Goal: Communication & Community: Ask a question

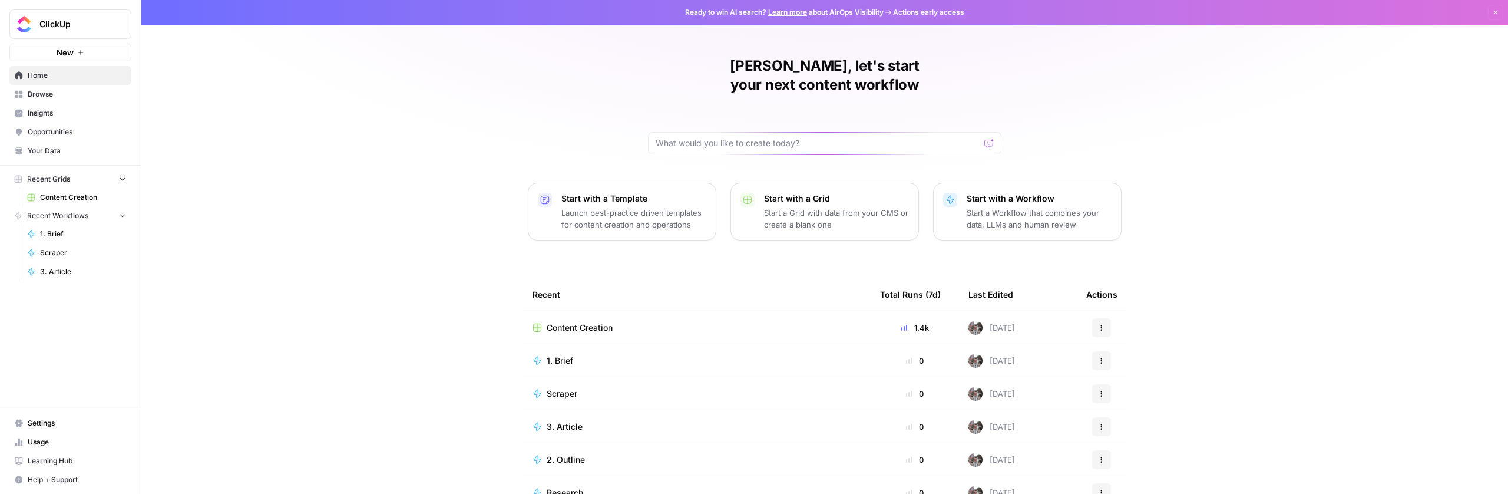
click at [62, 421] on span "Settings" at bounding box center [77, 423] width 98 height 11
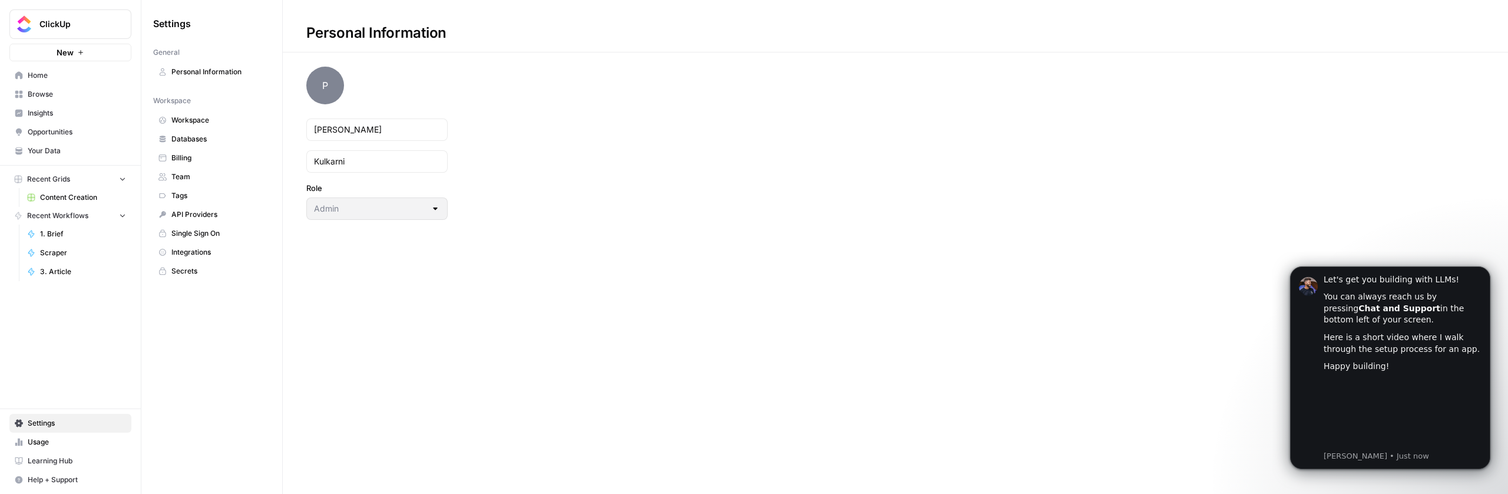
click at [197, 174] on span "Team" at bounding box center [218, 176] width 94 height 11
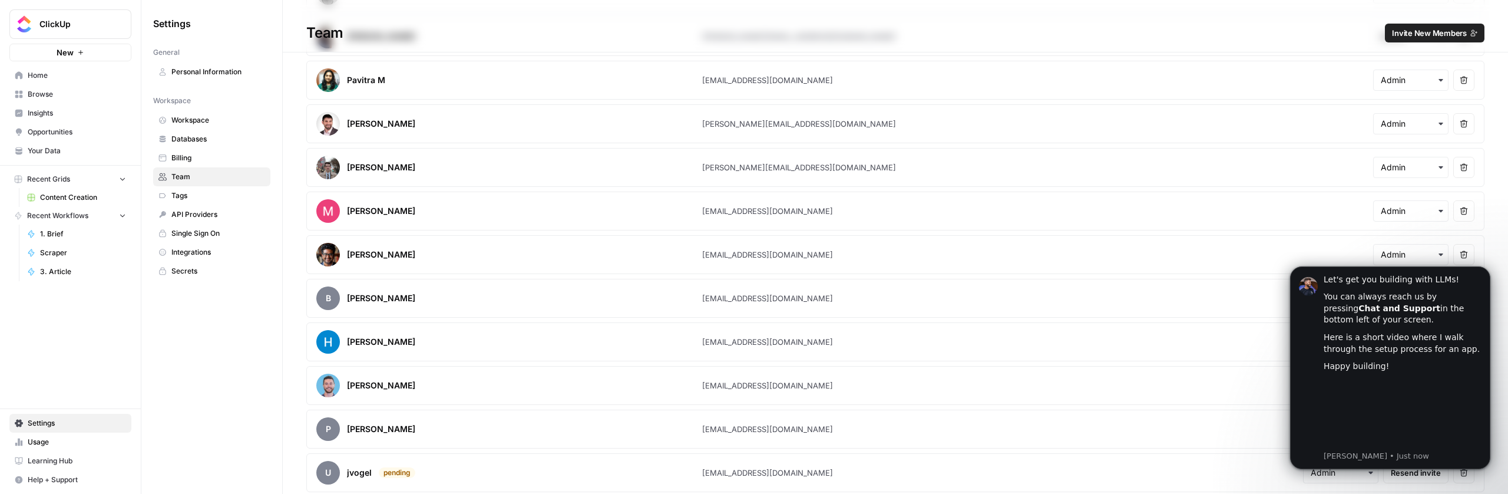
scroll to position [96, 0]
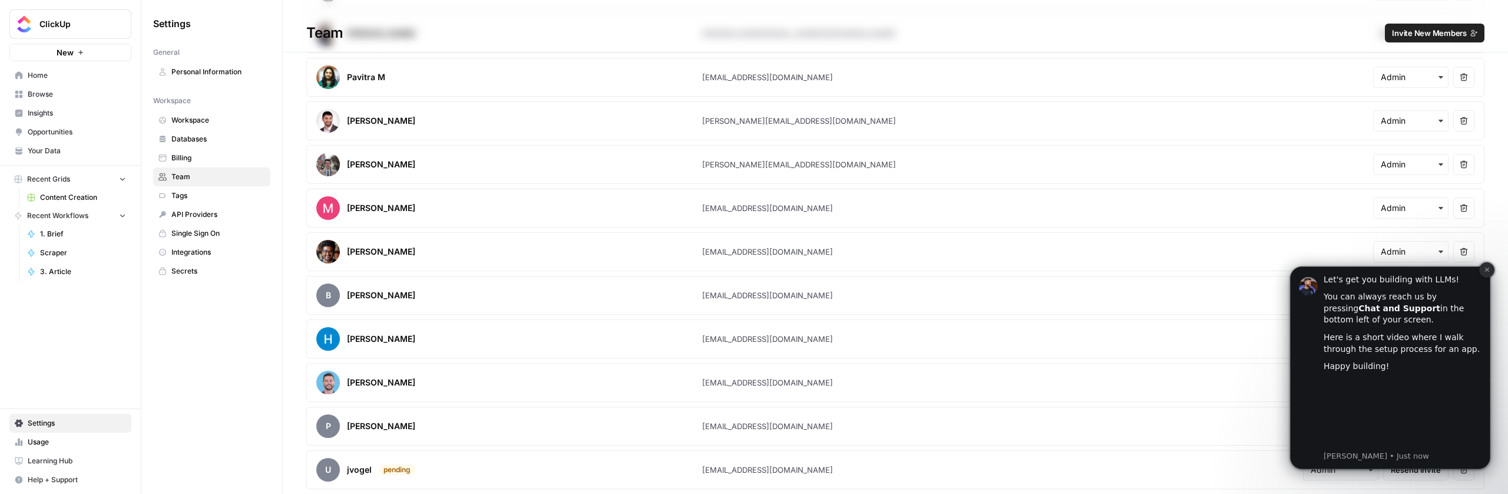
click at [1487, 271] on icon "Dismiss notification" at bounding box center [1487, 269] width 6 height 6
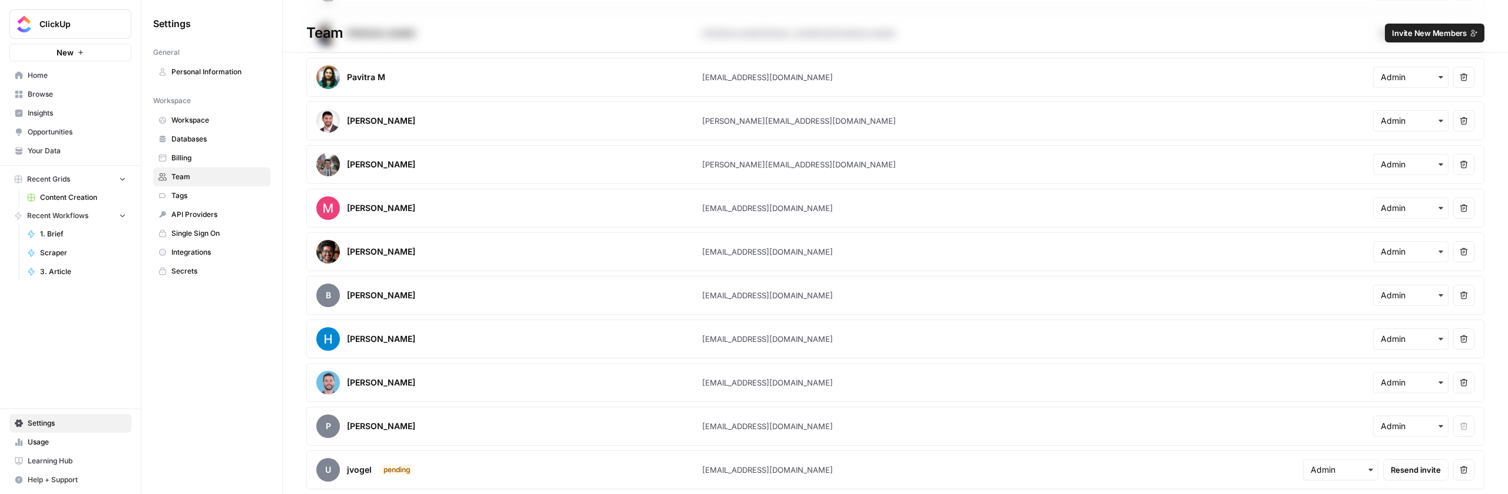
click at [206, 232] on span "Single Sign On" at bounding box center [218, 233] width 94 height 11
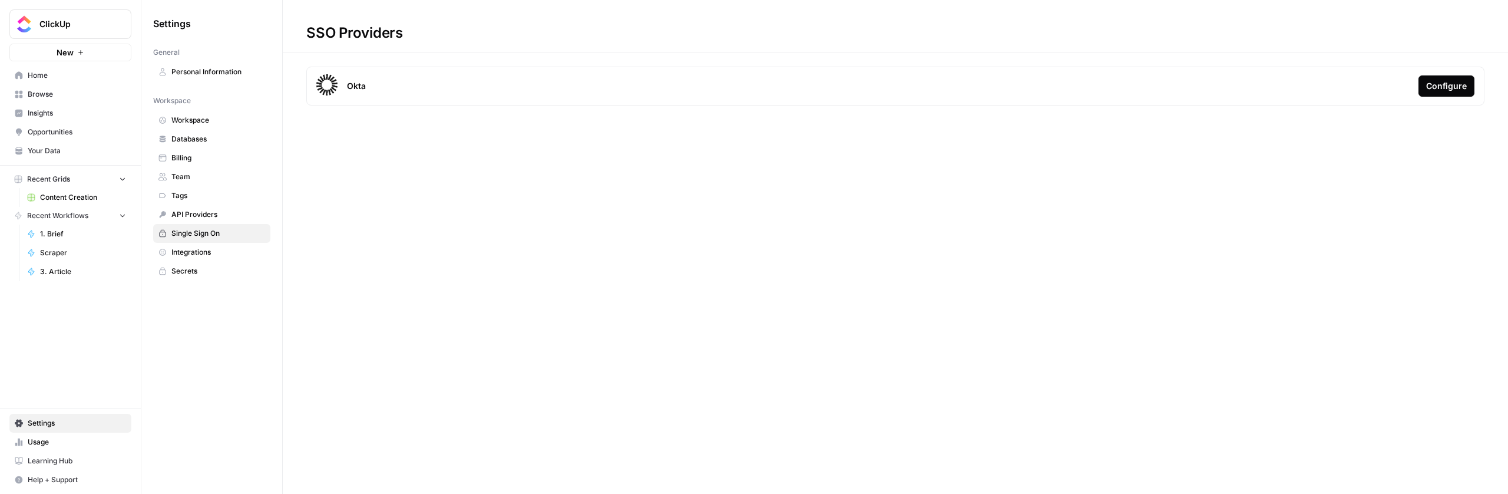
click at [1442, 83] on div "Configure" at bounding box center [1446, 86] width 41 height 12
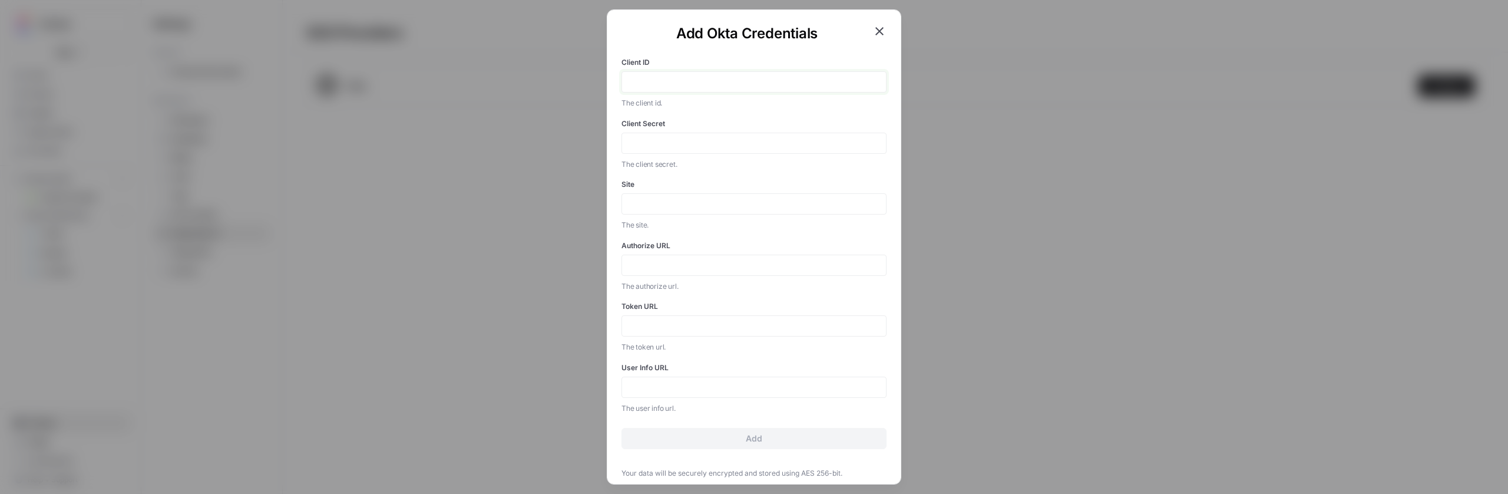
click at [679, 84] on input "Client ID" at bounding box center [754, 82] width 250 height 11
click at [873, 20] on icon "button" at bounding box center [880, 22] width 14 height 14
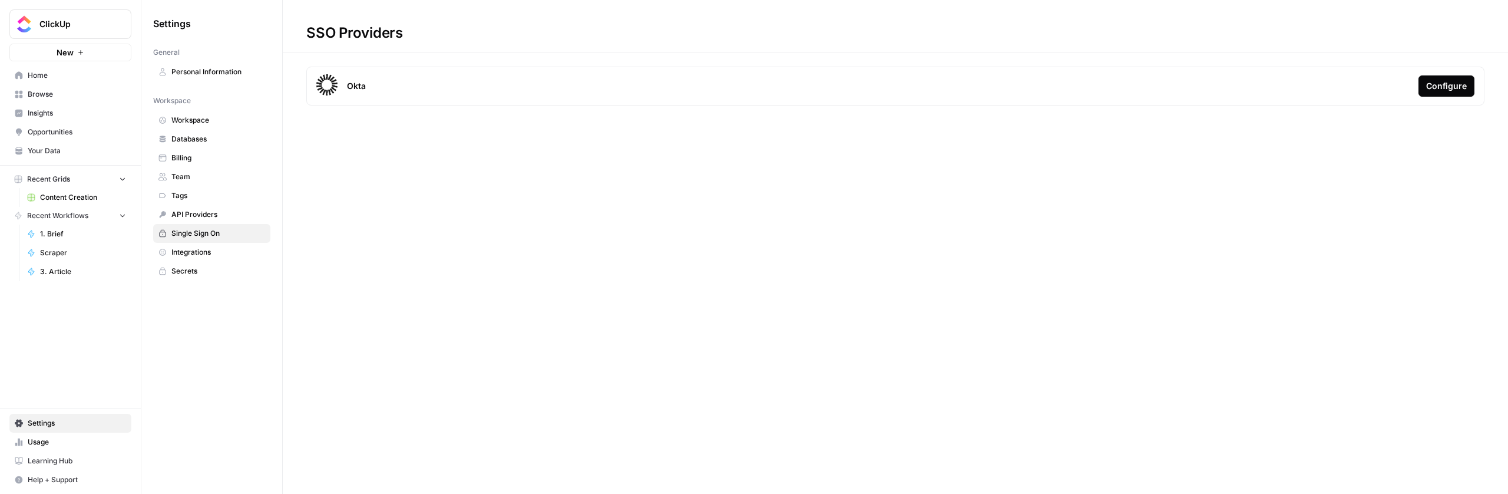
click at [1467, 90] on button "Configure" at bounding box center [1447, 85] width 56 height 21
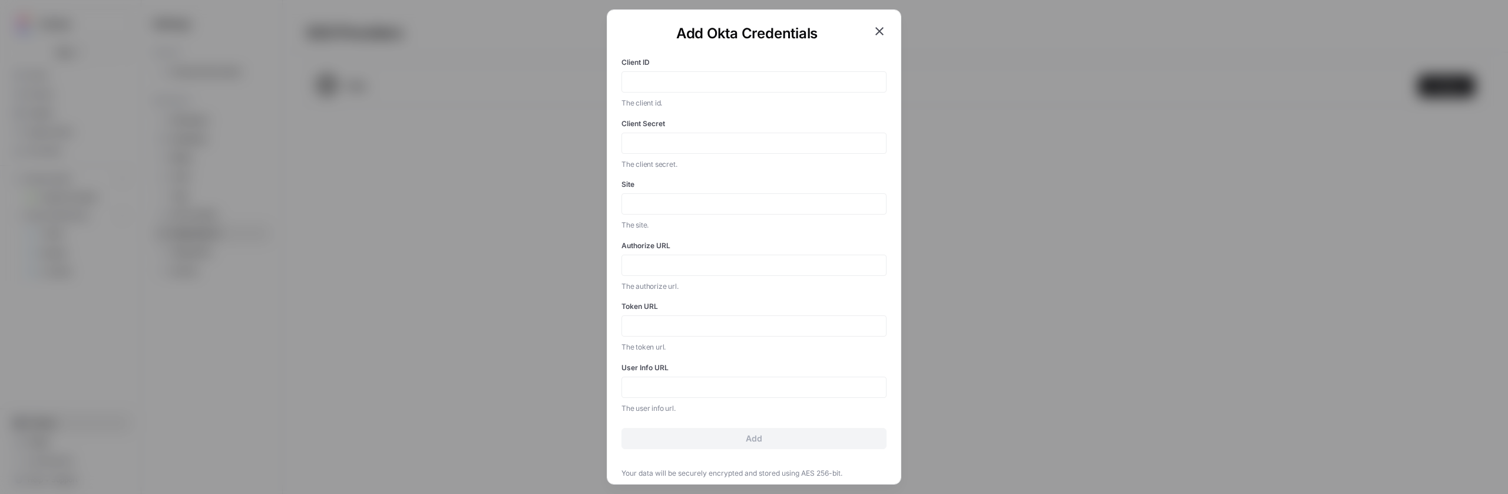
click at [647, 211] on div at bounding box center [754, 203] width 265 height 21
click at [682, 201] on input "Site" at bounding box center [754, 204] width 250 height 11
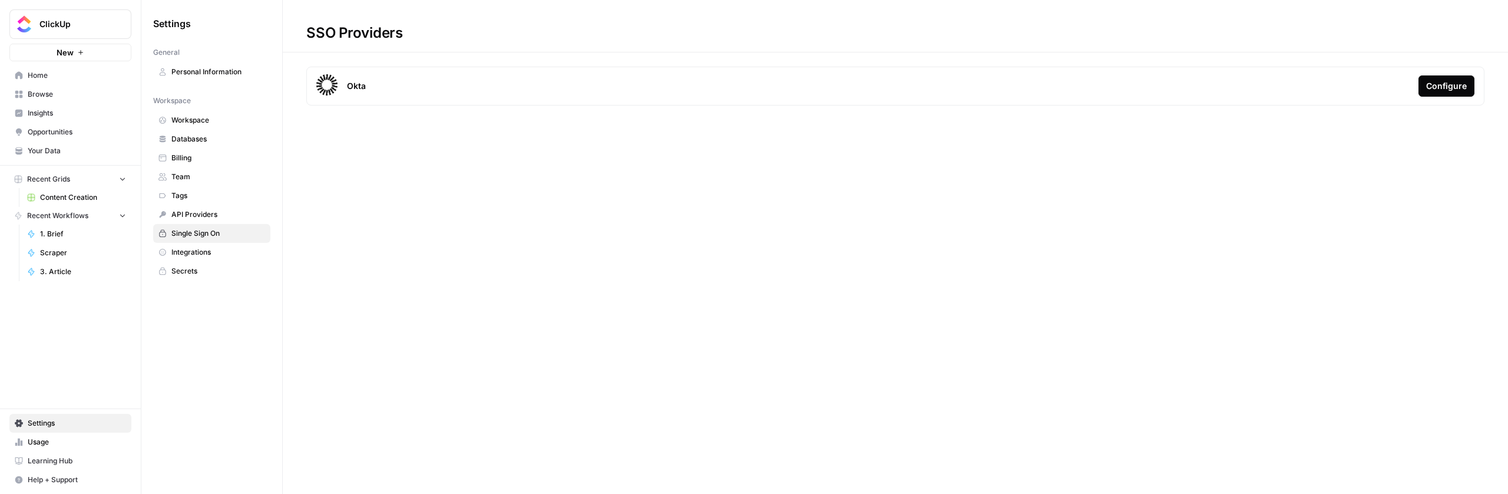
click at [48, 75] on span "Home" at bounding box center [77, 75] width 98 height 11
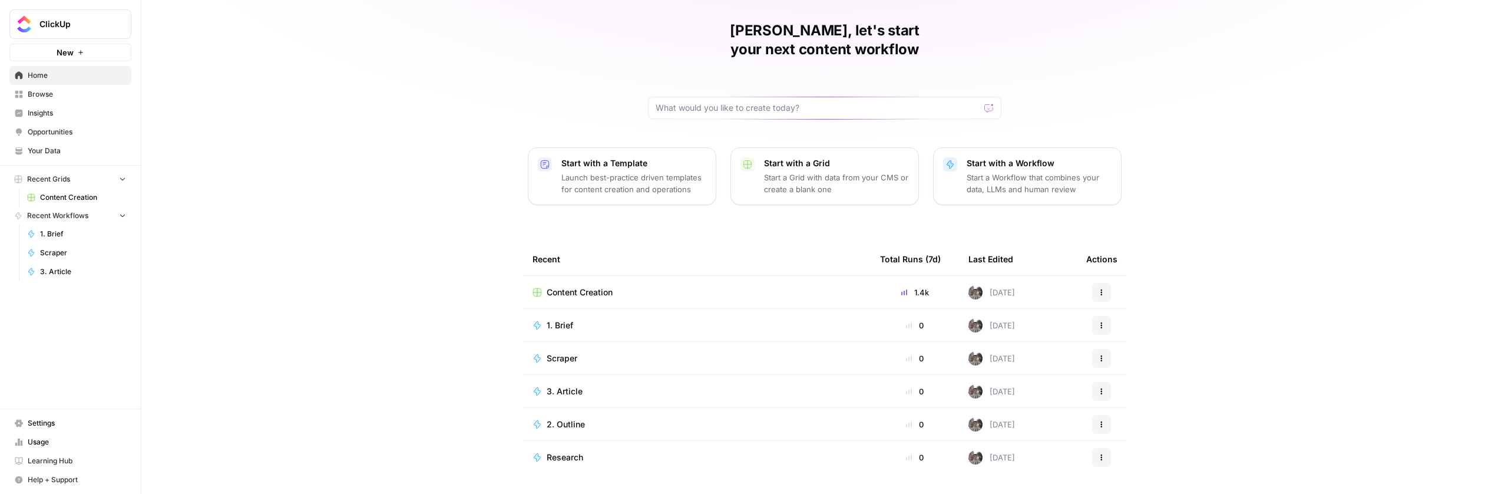
scroll to position [48, 0]
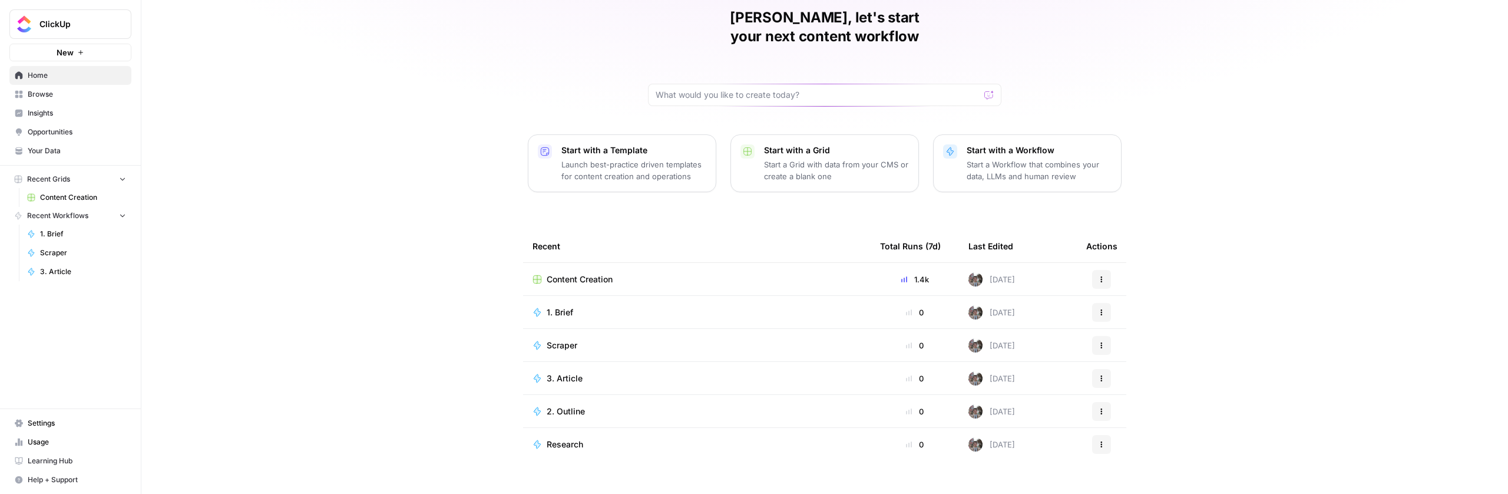
click at [75, 478] on span "Help + Support" at bounding box center [77, 479] width 98 height 11
click at [196, 454] on span "Docs" at bounding box center [196, 455] width 79 height 11
click at [60, 480] on span "Help + Support" at bounding box center [77, 479] width 98 height 11
click at [185, 472] on span "Chat & Support" at bounding box center [196, 474] width 79 height 11
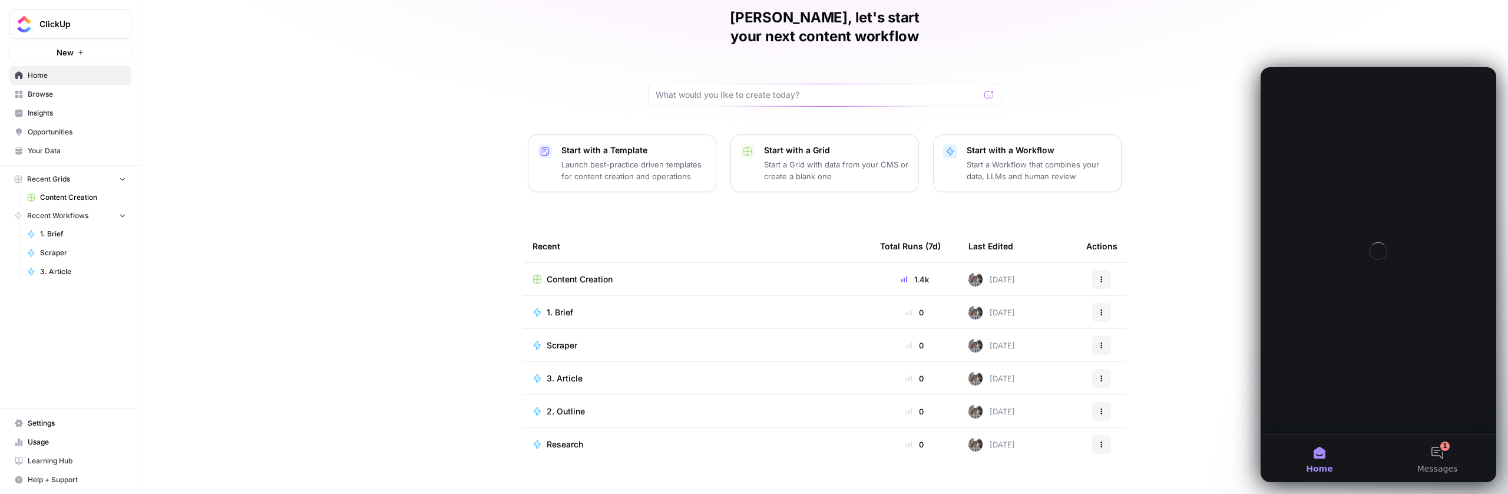
scroll to position [0, 0]
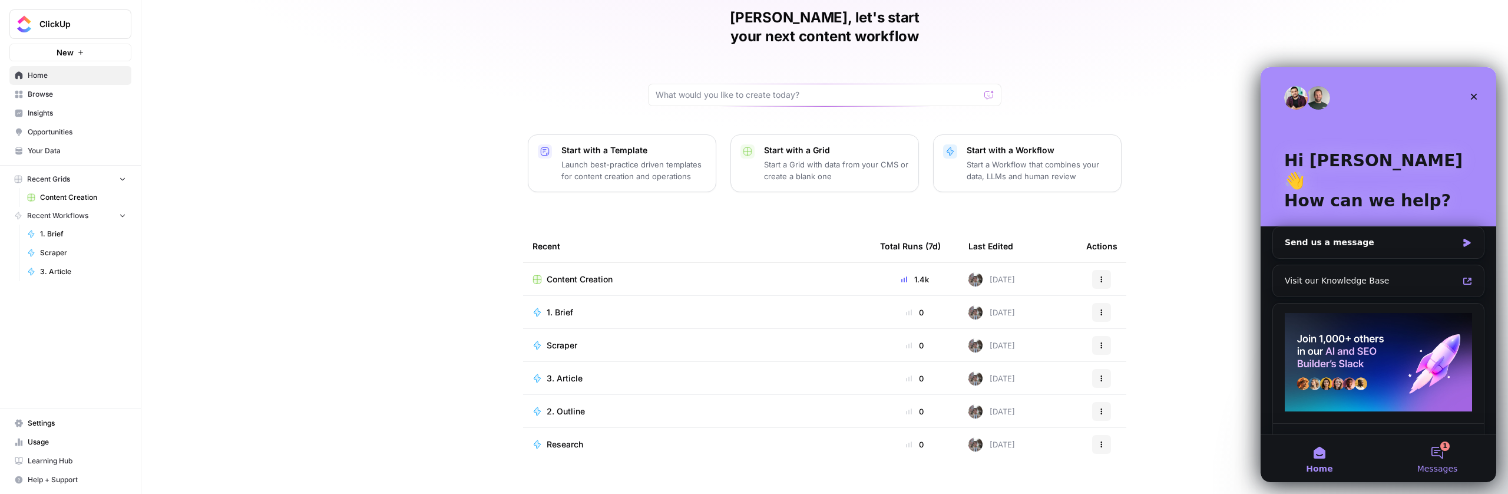
click at [1441, 451] on button "1 Messages" at bounding box center [1438, 458] width 118 height 47
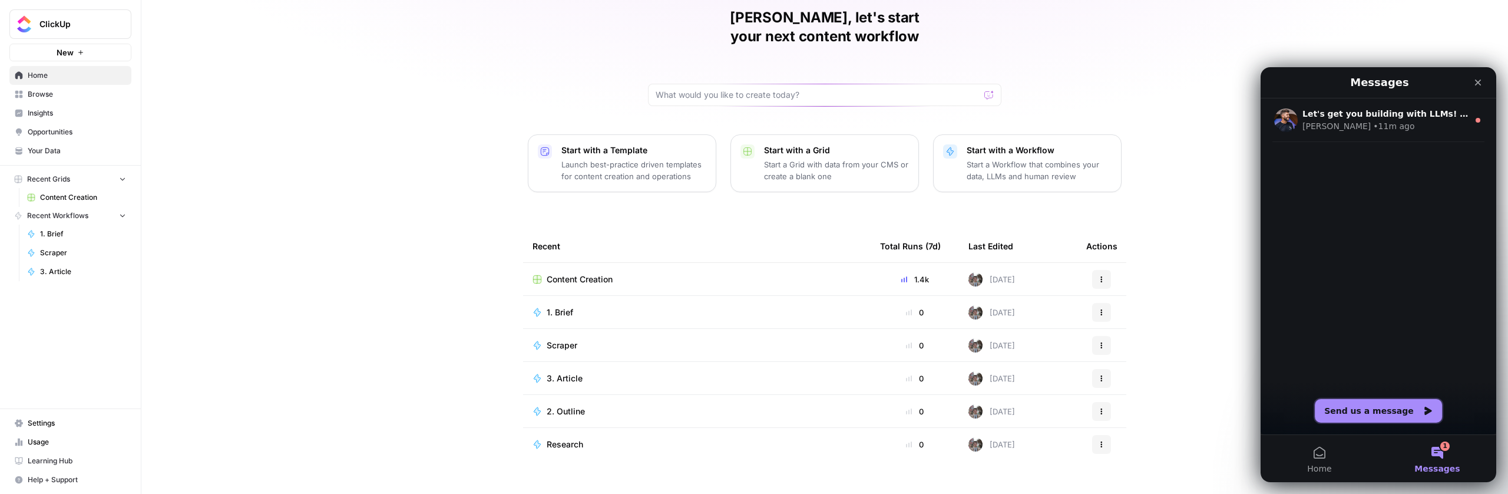
click at [1361, 407] on button "Send us a message" at bounding box center [1378, 411] width 127 height 24
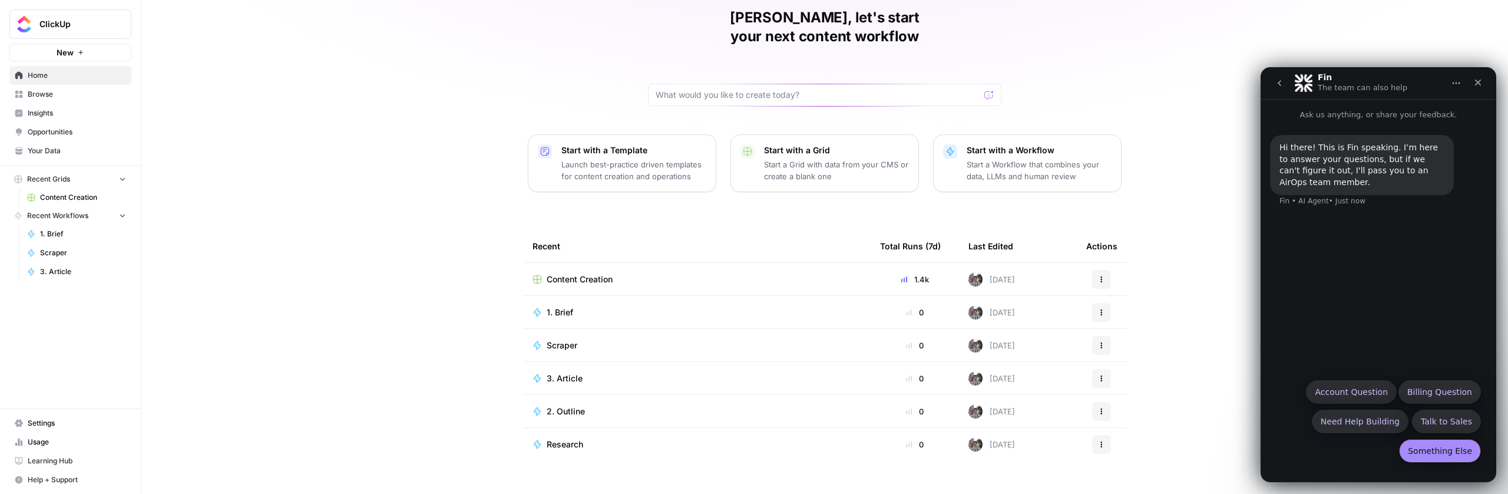
click at [1439, 451] on button "Something Else" at bounding box center [1440, 451] width 82 height 24
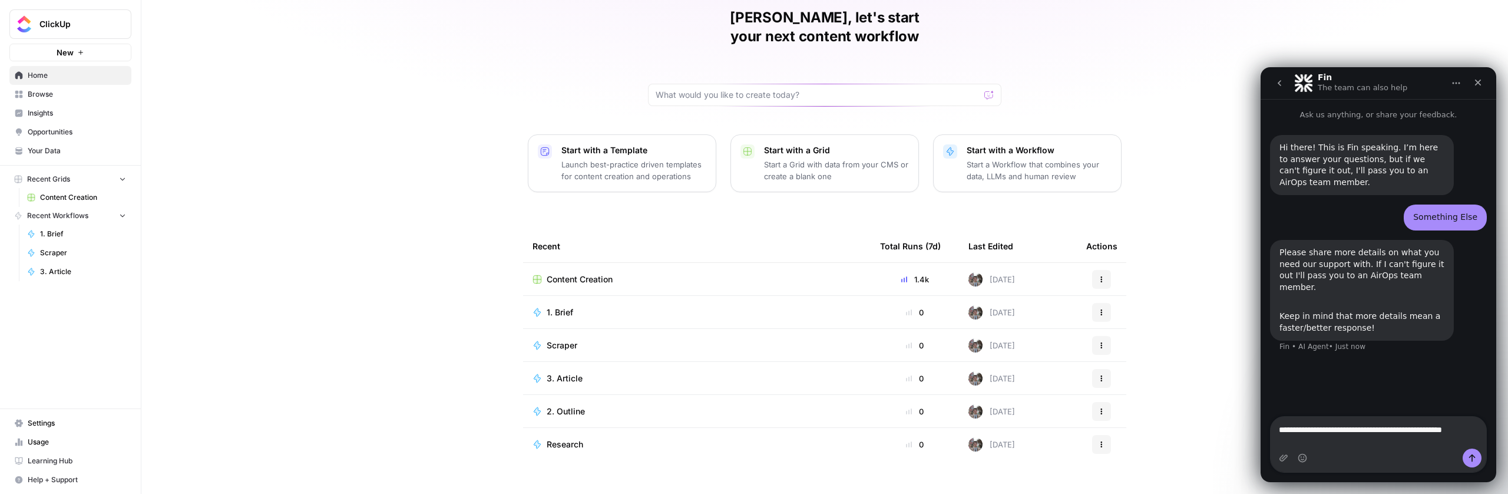
drag, startPoint x: 1431, startPoint y: 439, endPoint x: 1497, endPoint y: 440, distance: 66.0
click at [1497, 440] on html "**********" at bounding box center [1379, 274] width 236 height 415
click at [1274, 426] on textarea "**********" at bounding box center [1379, 427] width 216 height 44
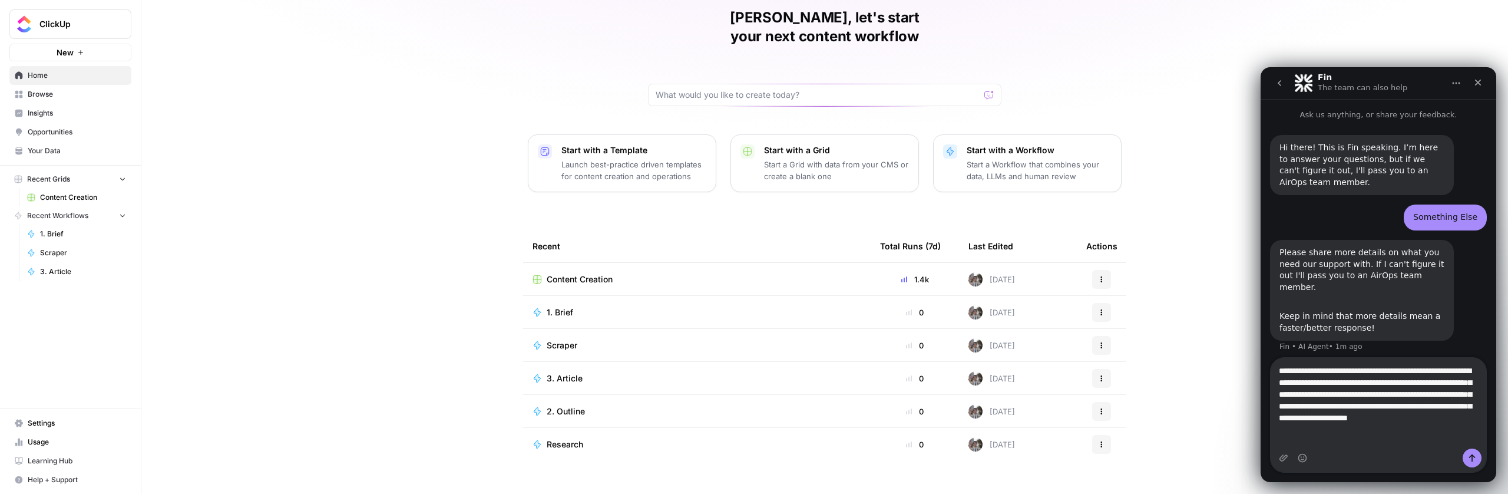
click at [1304, 428] on textarea "**********" at bounding box center [1379, 397] width 216 height 79
click at [1431, 455] on div "Intercom messenger" at bounding box center [1379, 457] width 216 height 19
drag, startPoint x: 1428, startPoint y: 444, endPoint x: 1244, endPoint y: 372, distance: 197.4
click at [1261, 372] on html "Fin The team can also help Ask us anything, or share your feedback. Hi there! T…" at bounding box center [1379, 274] width 236 height 415
click at [1431, 432] on textarea "**********" at bounding box center [1379, 397] width 216 height 79
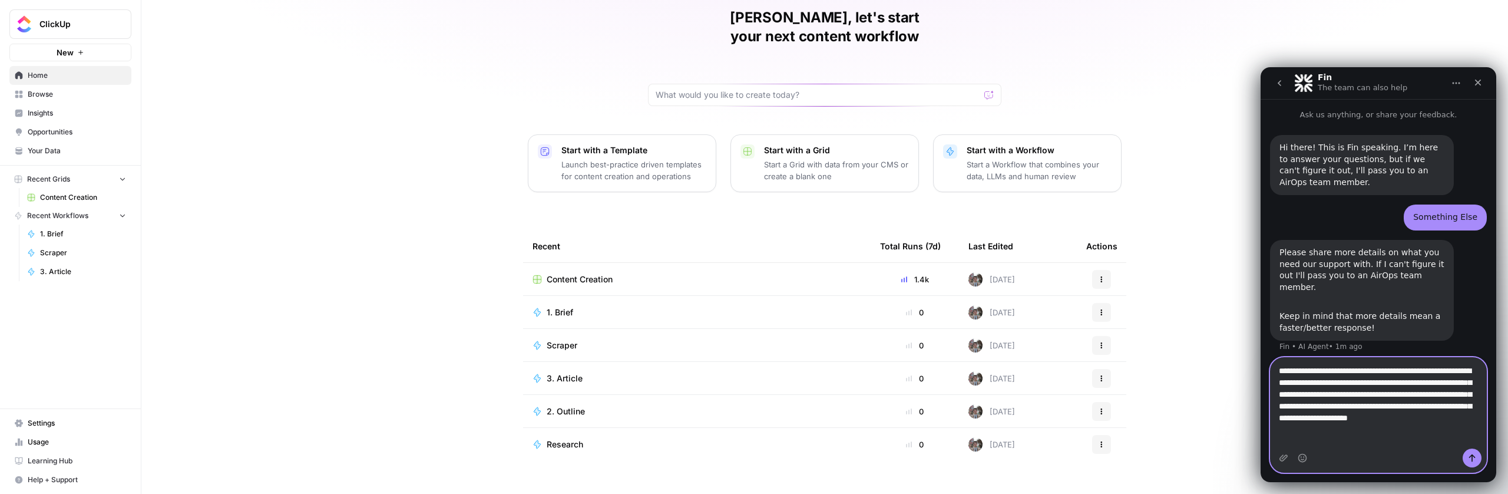
drag, startPoint x: 1431, startPoint y: 440, endPoint x: 1269, endPoint y: 348, distance: 186.5
click at [1269, 348] on div "Ask us anything, or share your feedback. Hi there! This is Fin speaking. I’m he…" at bounding box center [1379, 290] width 236 height 383
click at [1271, 399] on textarea "**********" at bounding box center [1379, 397] width 216 height 79
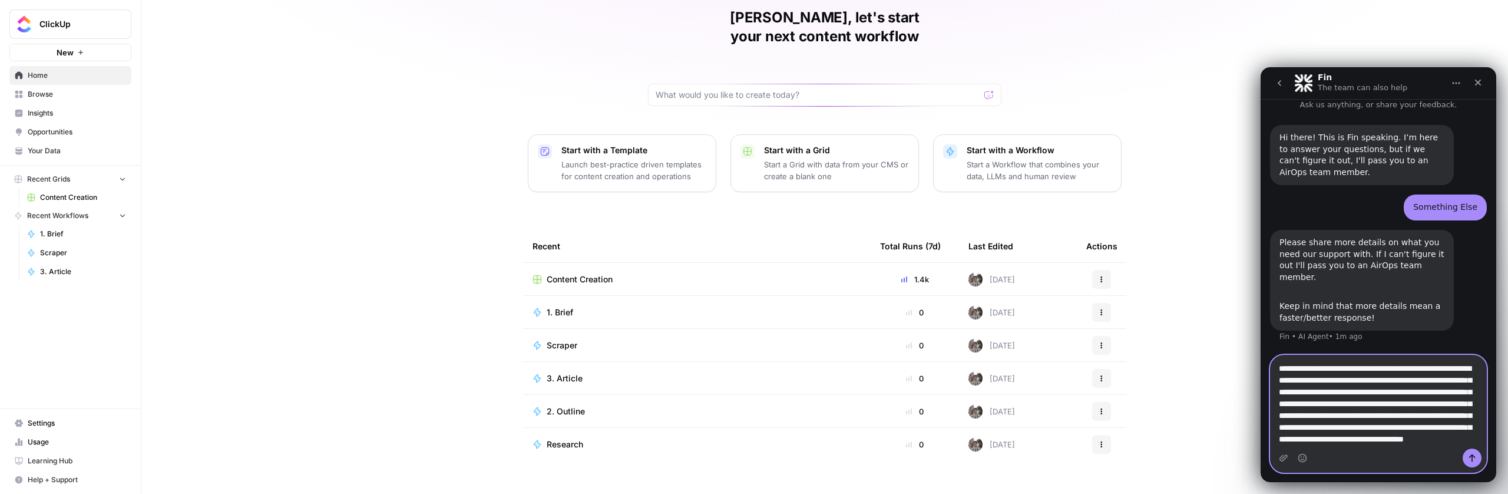
drag, startPoint x: 1458, startPoint y: 442, endPoint x: 1242, endPoint y: 319, distance: 248.8
click at [1261, 319] on html "Fin The team can also help Ask us anything, or share your feedback. Hi there! T…" at bounding box center [1379, 274] width 236 height 415
type textarea "**********"
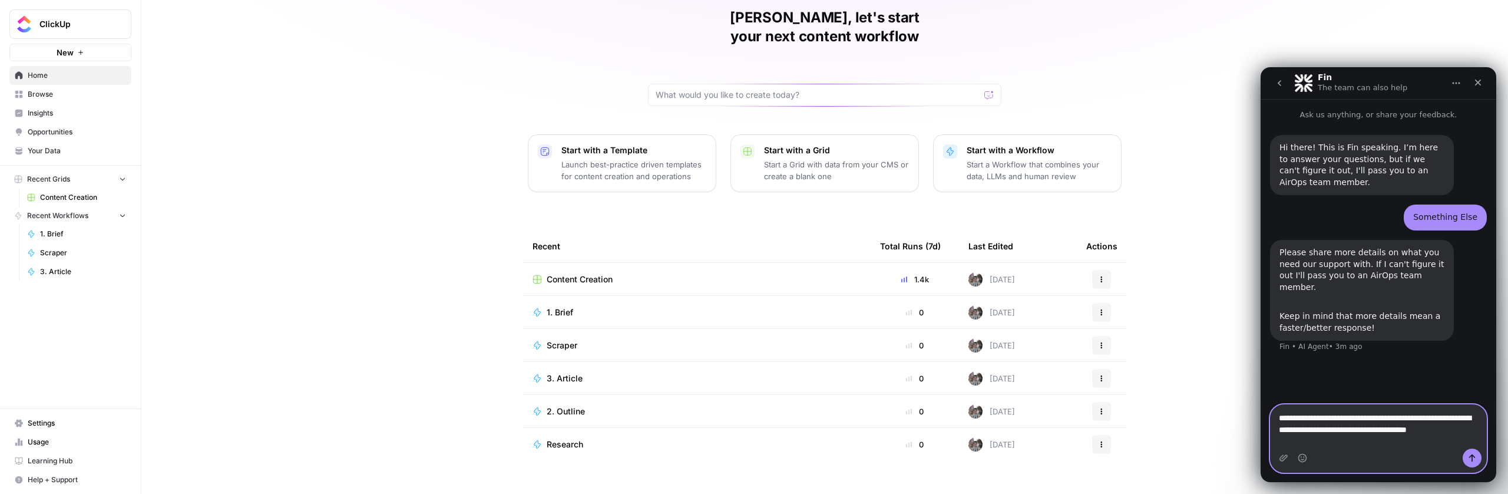
type textarea "**********"
click at [1475, 463] on button "Send a message…" at bounding box center [1472, 457] width 19 height 19
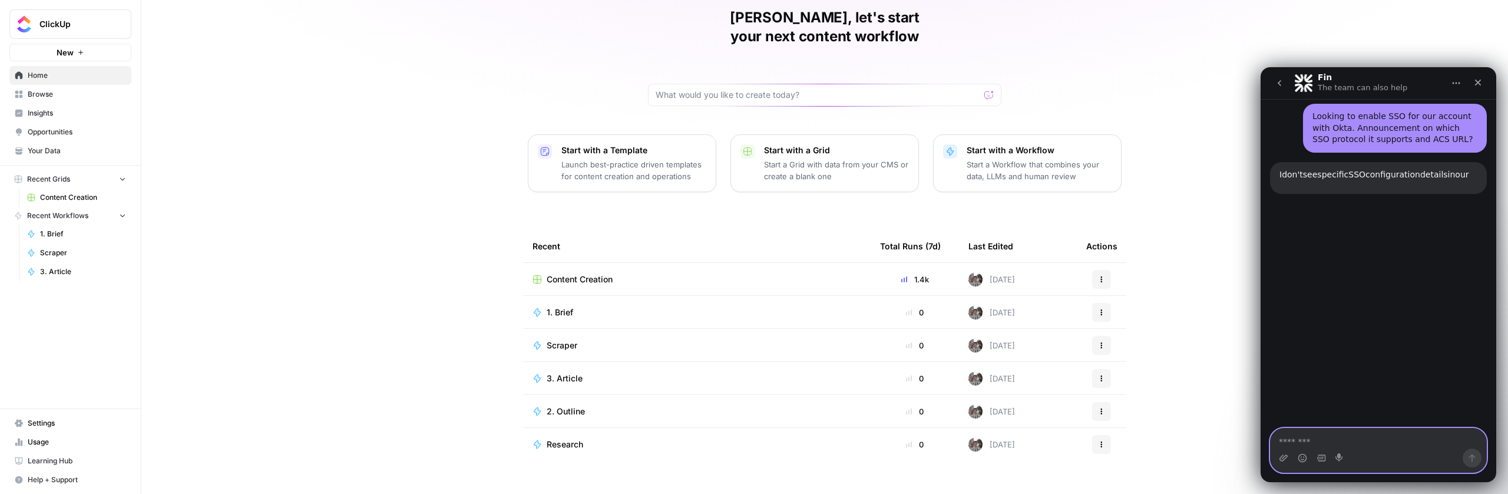
scroll to position [254, 0]
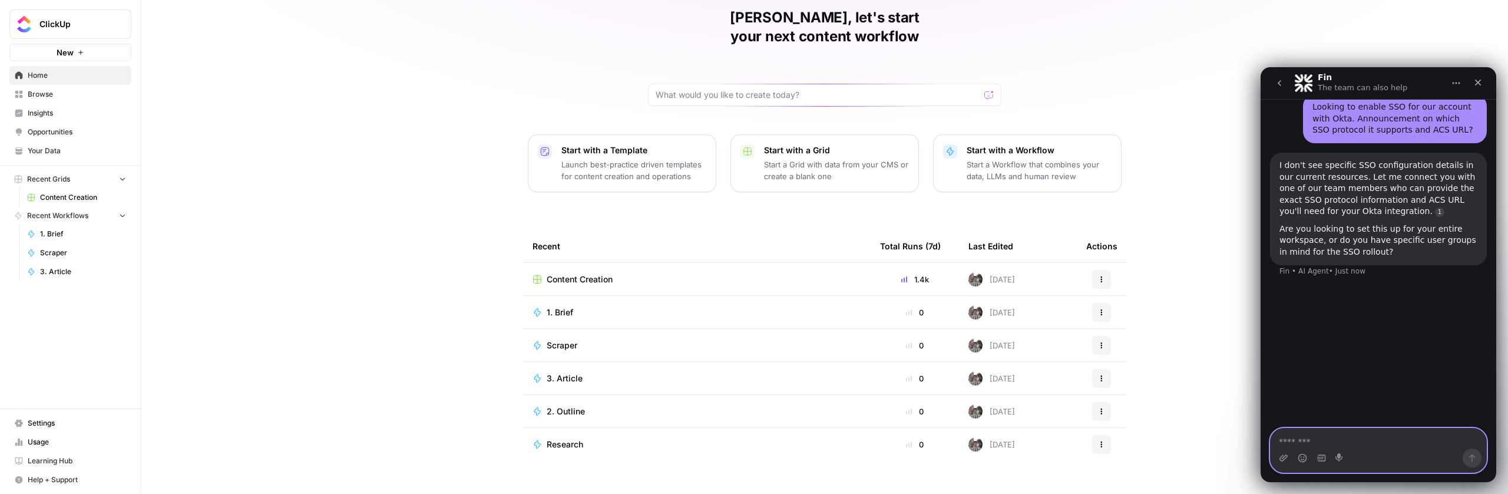
click at [1338, 439] on textarea "Message…" at bounding box center [1379, 438] width 216 height 20
type textarea "*"
type textarea "**********"
click at [1478, 463] on button "Send a message…" at bounding box center [1472, 457] width 19 height 19
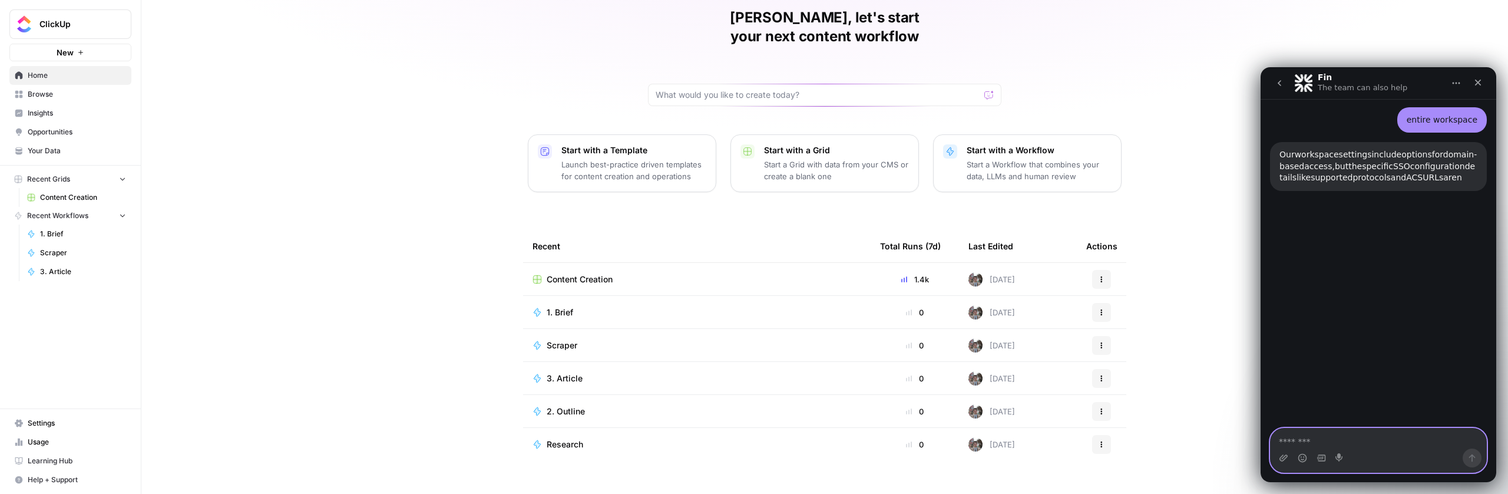
scroll to position [434, 0]
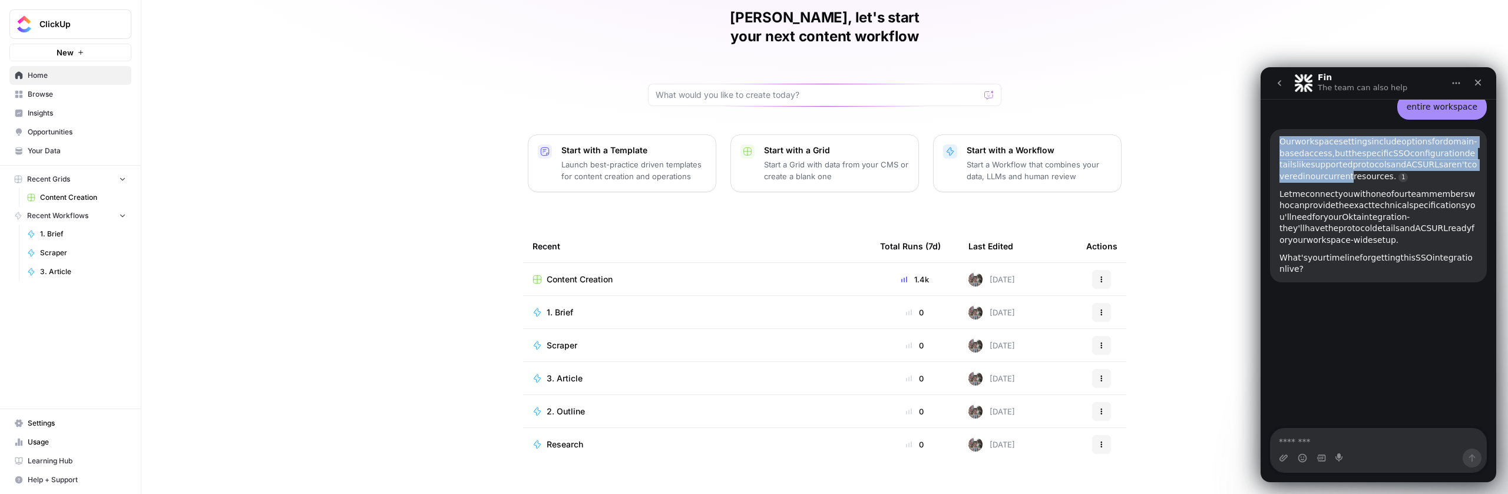
drag, startPoint x: 1281, startPoint y: 143, endPoint x: 1426, endPoint y: 173, distance: 147.3
click at [1426, 173] on div "Our workspace settings include options for domain-based access, but the specifi…" at bounding box center [1379, 159] width 198 height 46
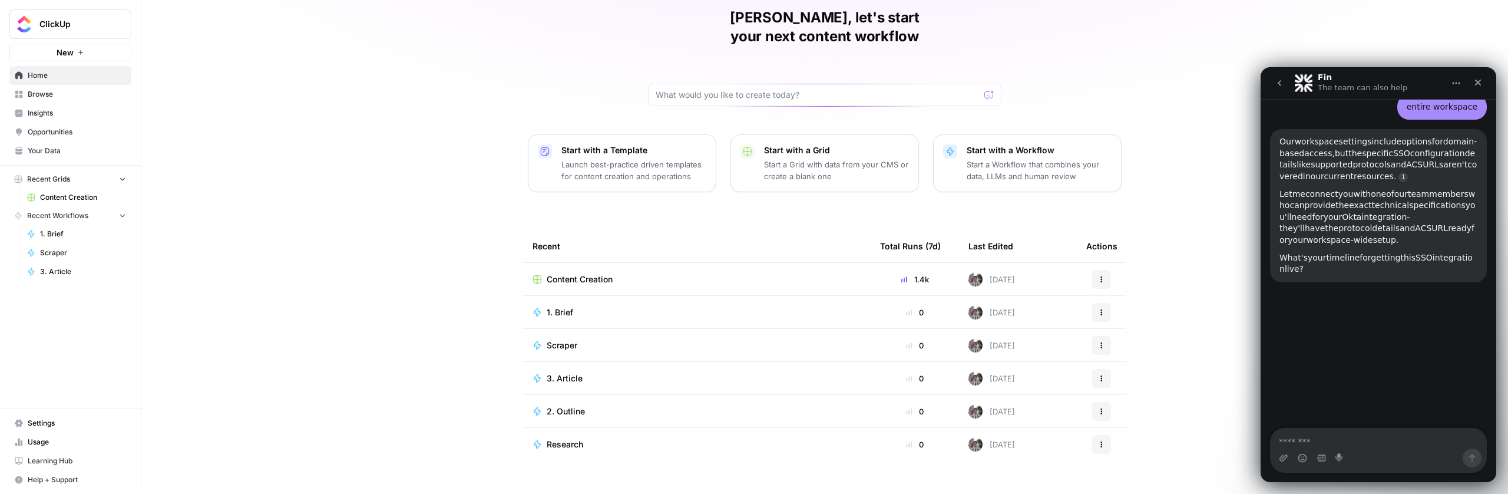
click at [1315, 199] on span "connect" at bounding box center [1322, 193] width 33 height 9
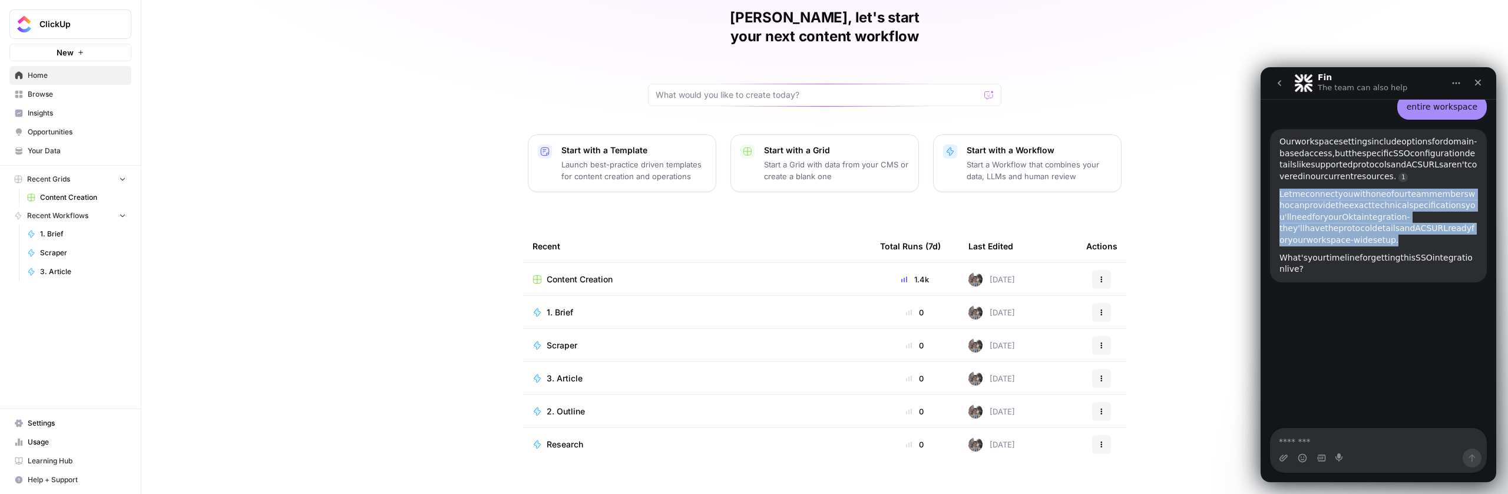
click at [1315, 199] on span "connect" at bounding box center [1322, 193] width 33 height 9
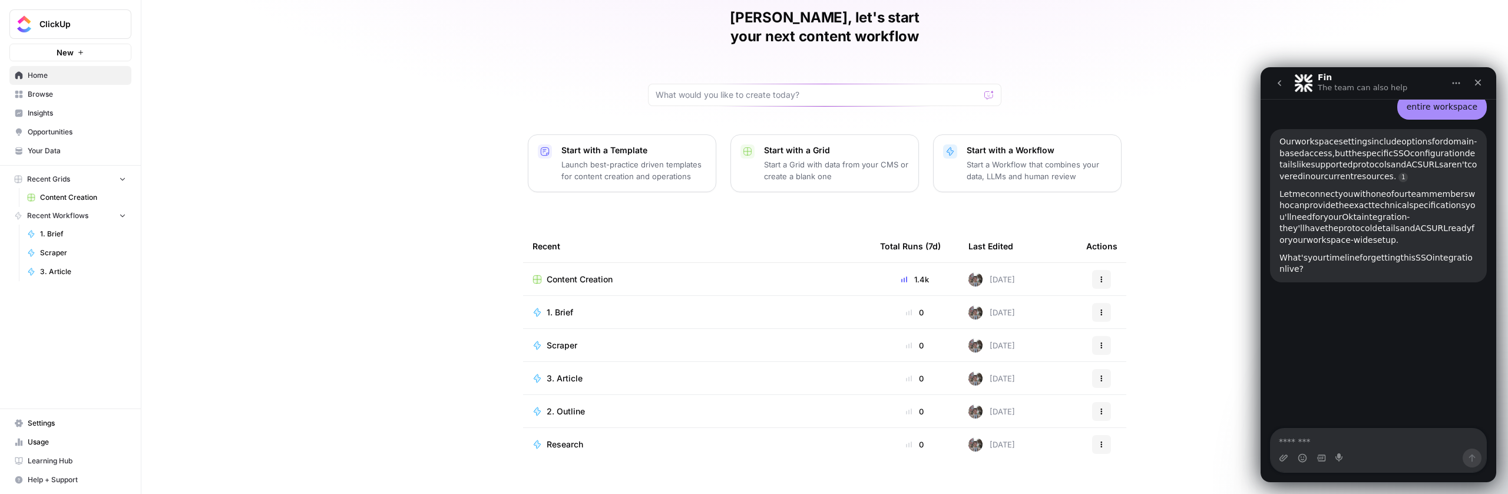
click at [1310, 262] on span "your" at bounding box center [1317, 257] width 18 height 9
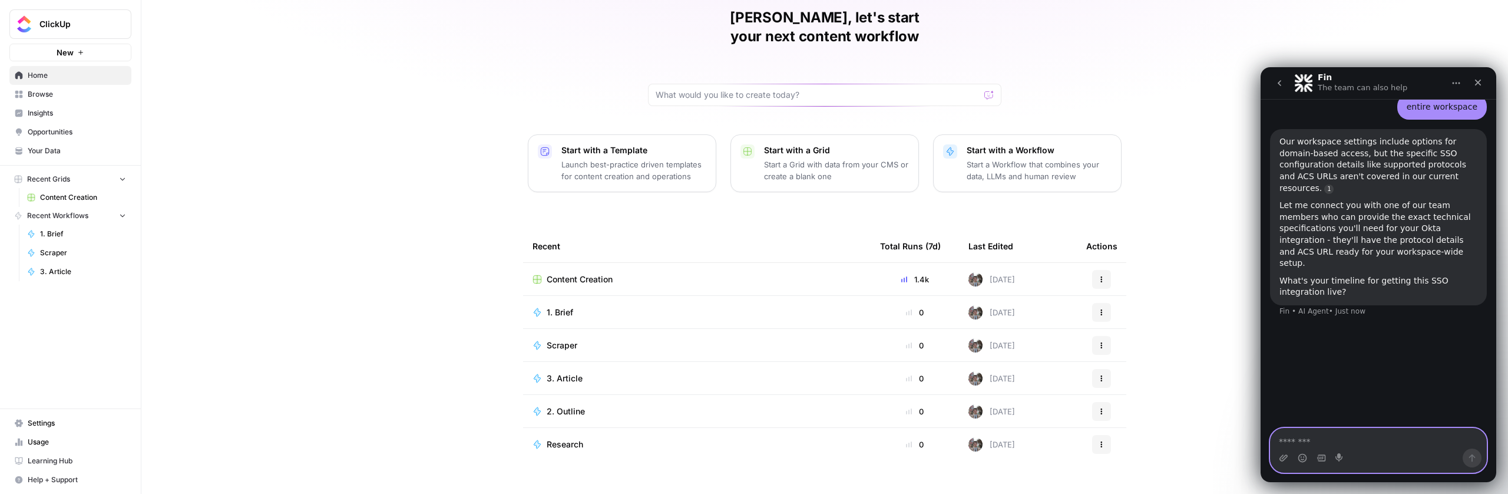
click at [1322, 440] on textarea "Message…" at bounding box center [1379, 438] width 216 height 20
type textarea "****"
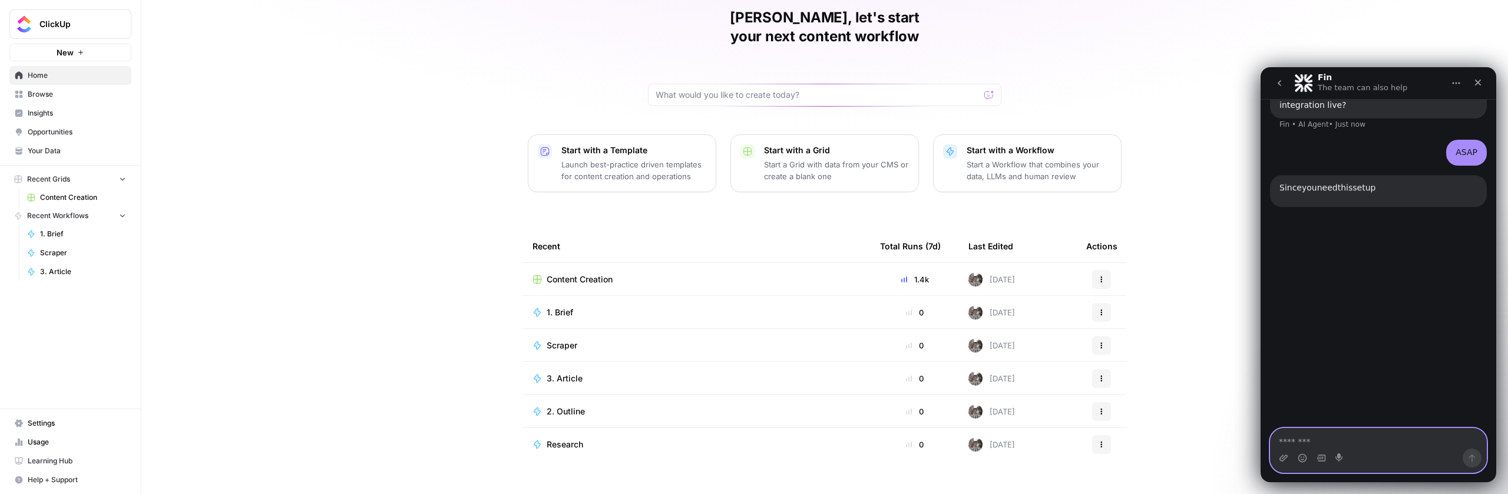
scroll to position [639, 0]
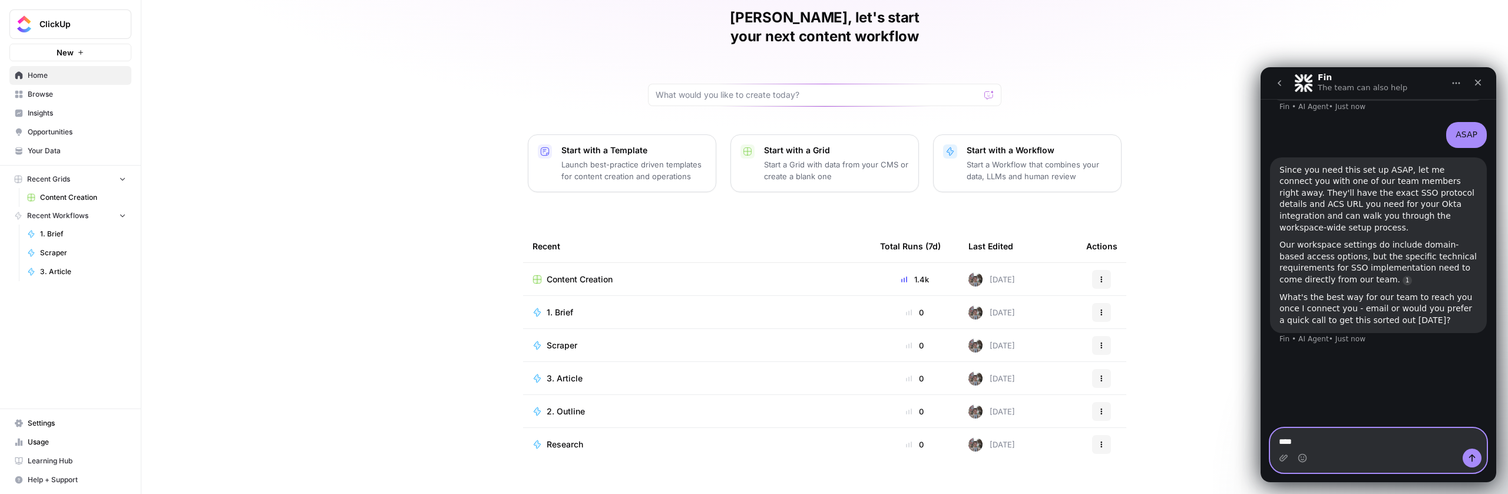
type textarea "*****"
type textarea "**********"
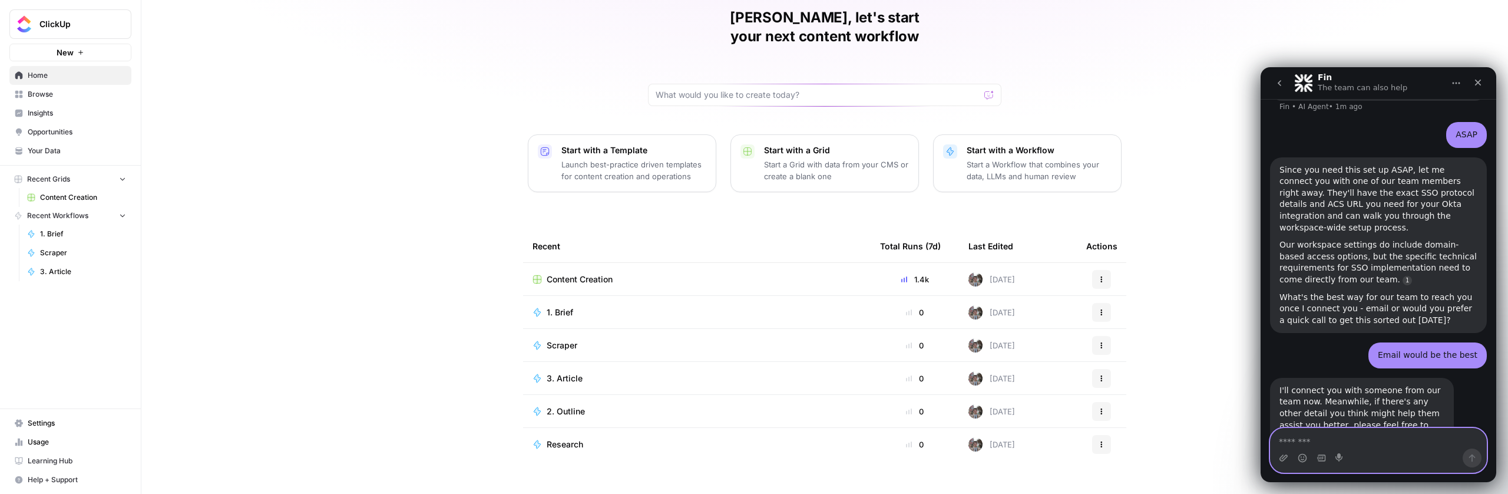
scroll to position [659, 0]
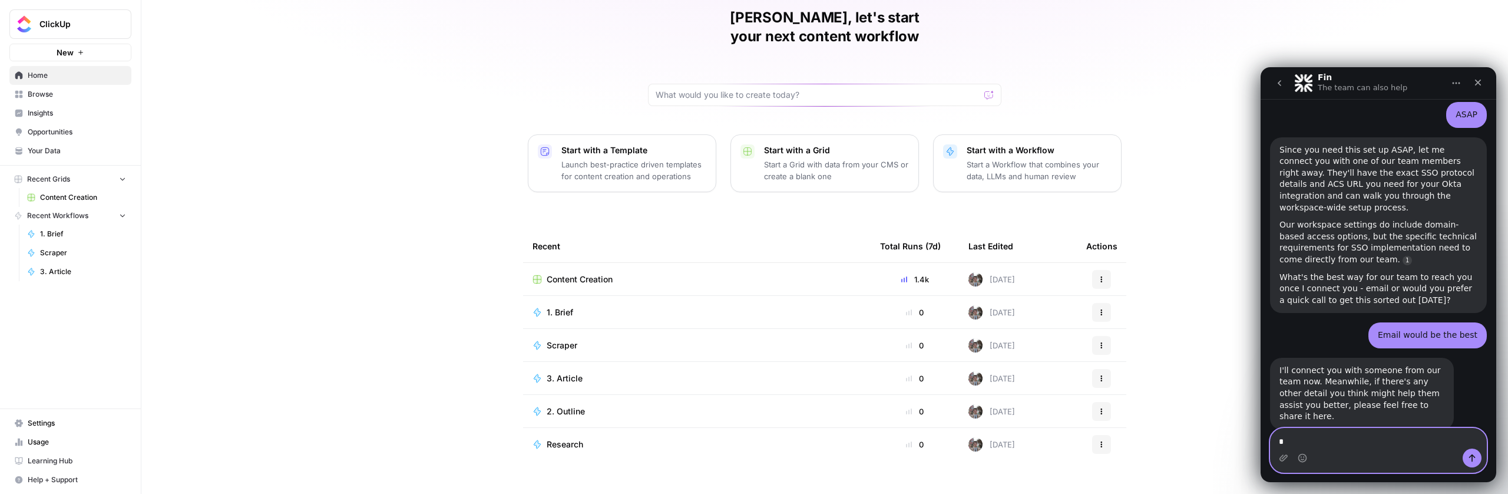
type textarea "**"
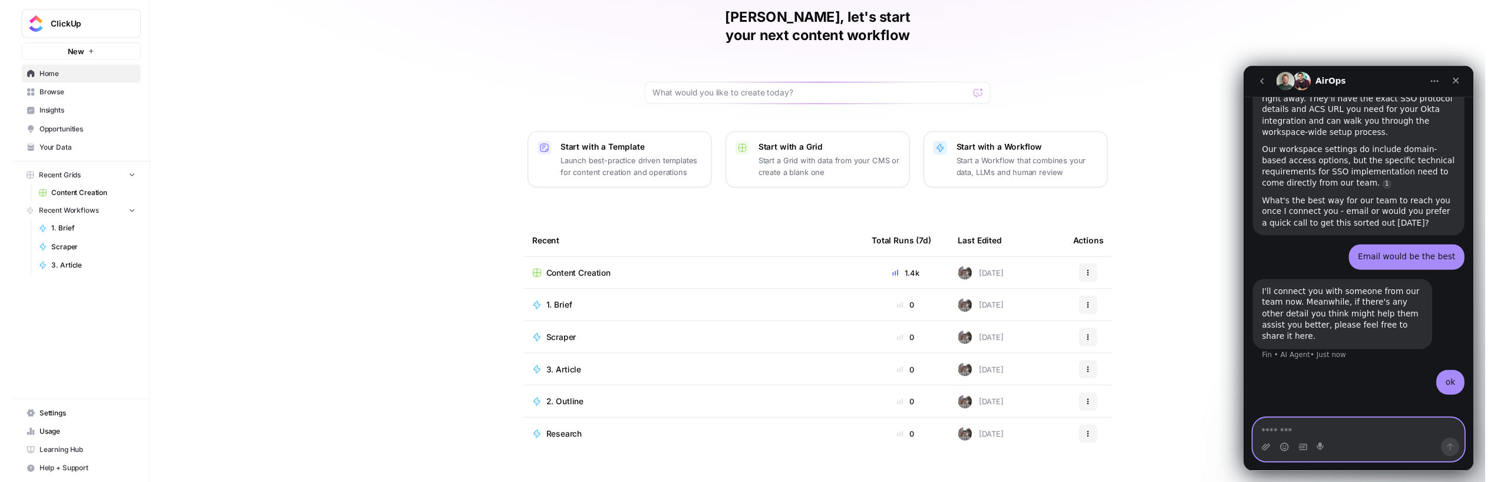
scroll to position [727, 0]
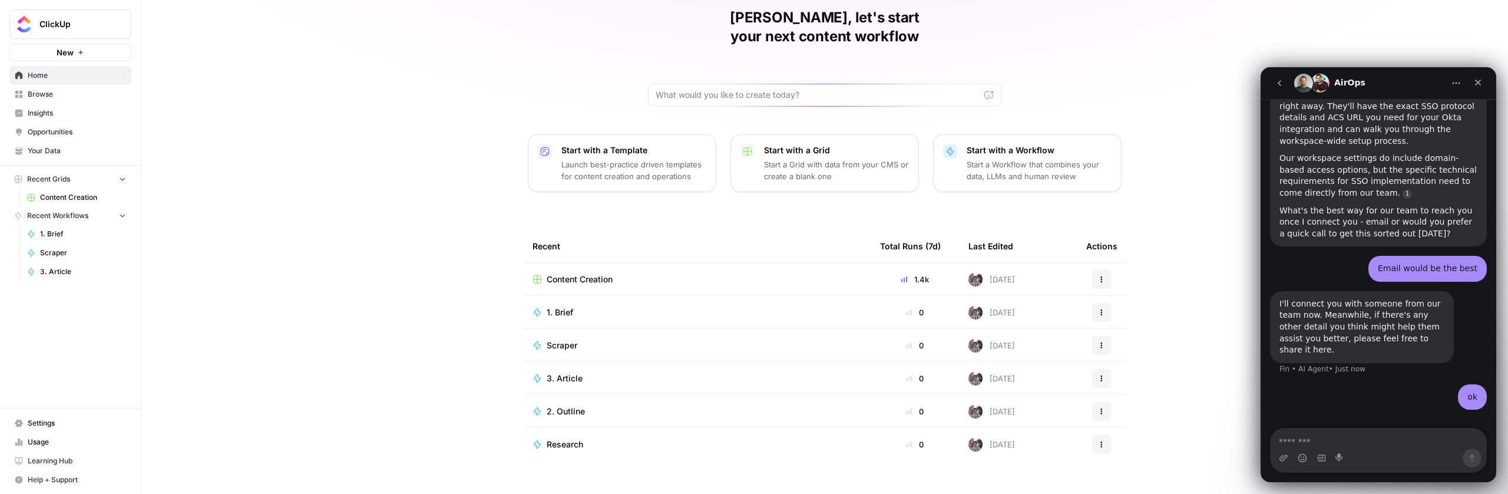
click at [1351, 298] on div "I'll connect you with someone from our team now. Meanwhile, if there's any othe…" at bounding box center [1362, 327] width 165 height 58
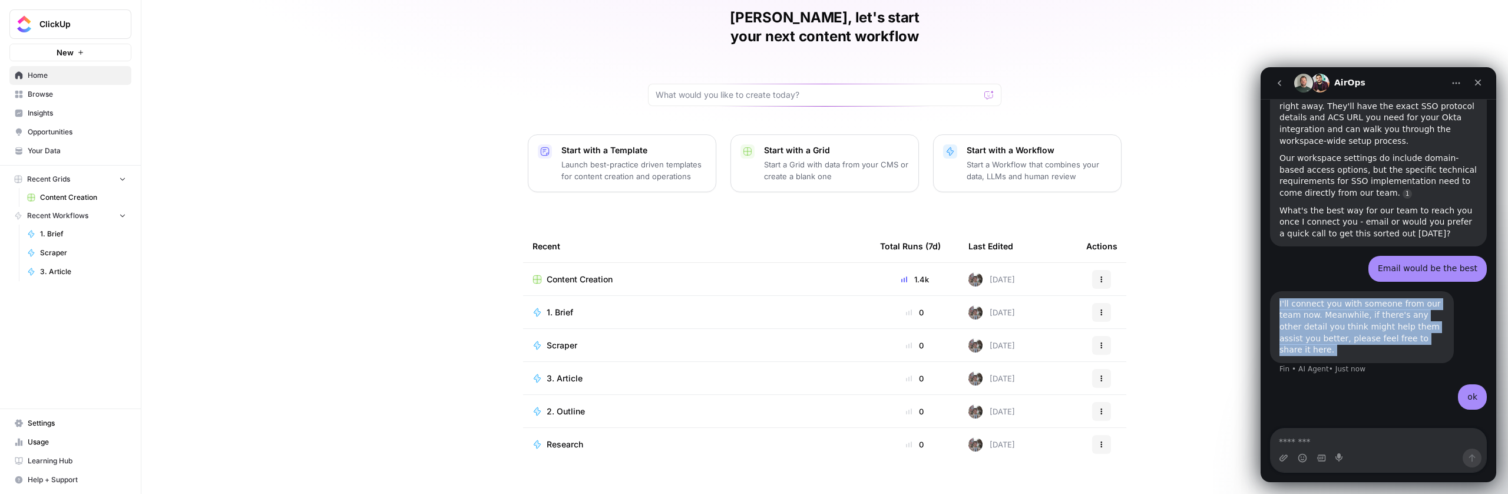
click at [1351, 298] on div "I'll connect you with someone from our team now. Meanwhile, if there's any othe…" at bounding box center [1362, 327] width 165 height 58
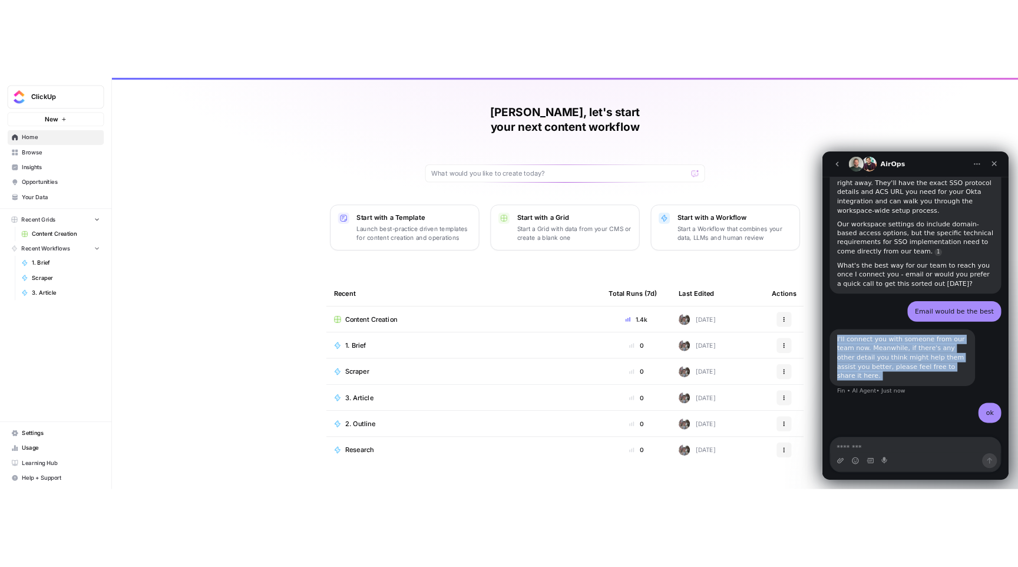
scroll to position [0, 0]
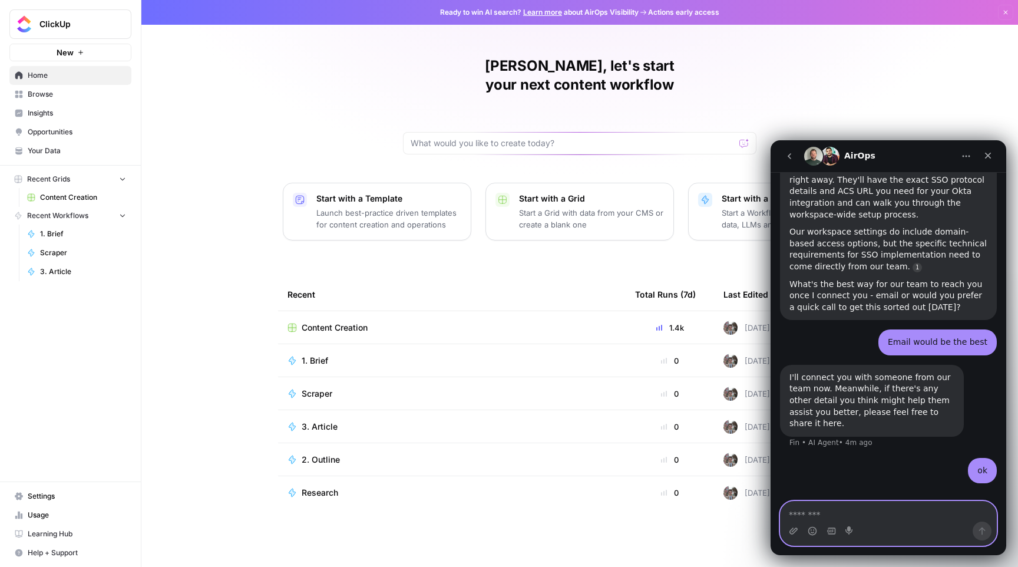
click at [891, 493] on textarea "Message…" at bounding box center [889, 511] width 216 height 20
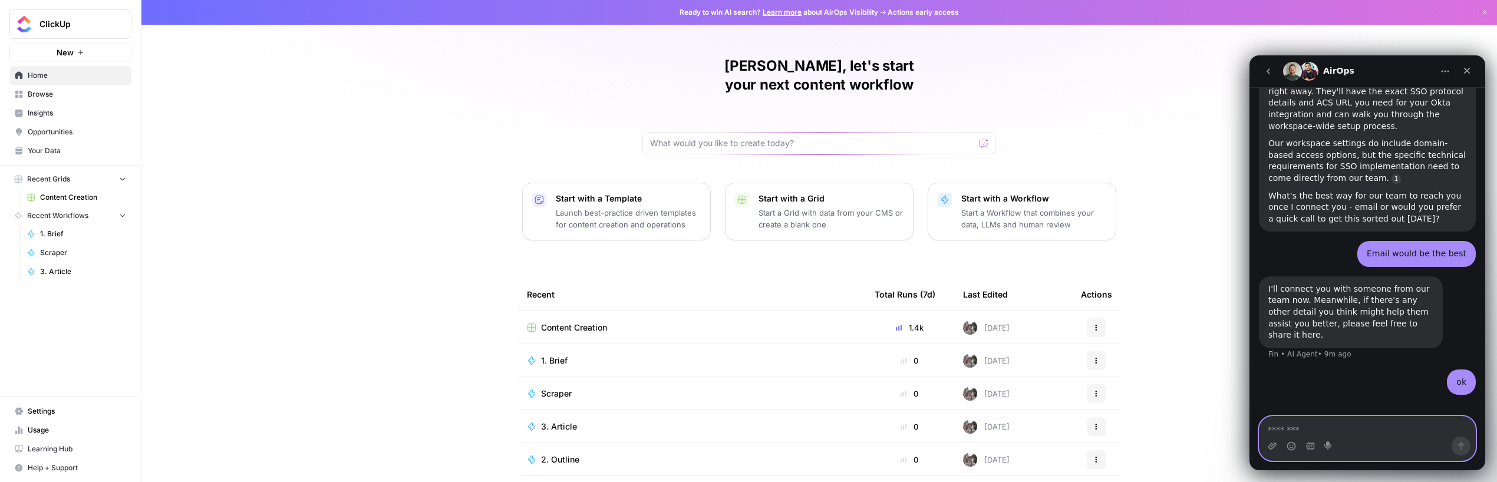
scroll to position [727, 0]
